Goal: Task Accomplishment & Management: Manage account settings

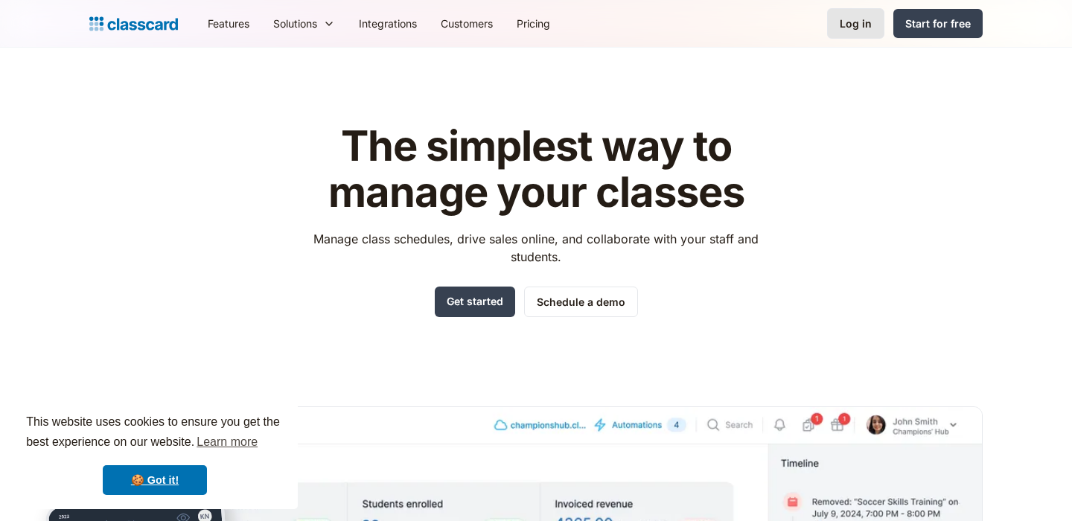
click at [848, 21] on div "Log in" at bounding box center [855, 24] width 32 height 16
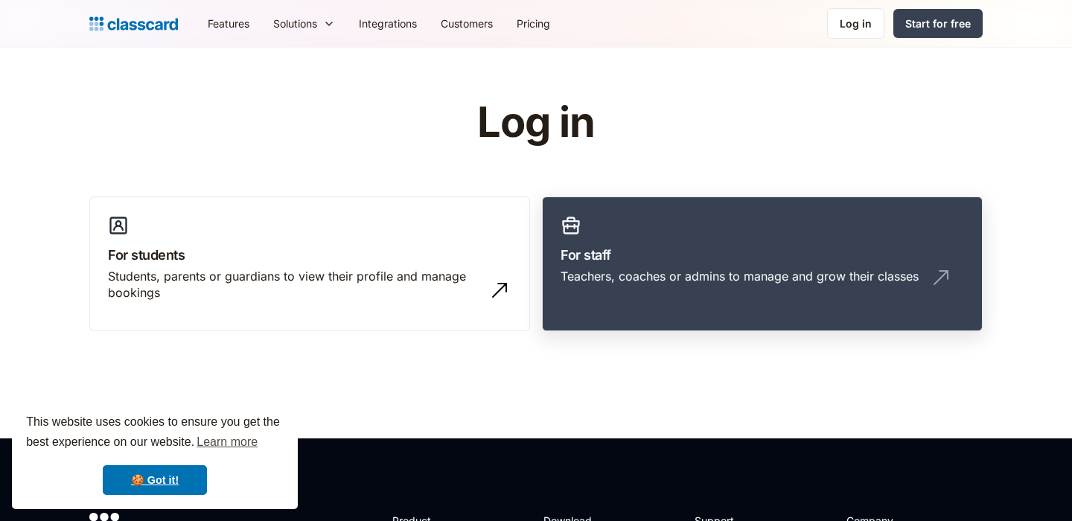
click at [796, 283] on div "Teachers, coaches or admins to manage and grow their classes" at bounding box center [739, 276] width 358 height 16
